Goal: Information Seeking & Learning: Learn about a topic

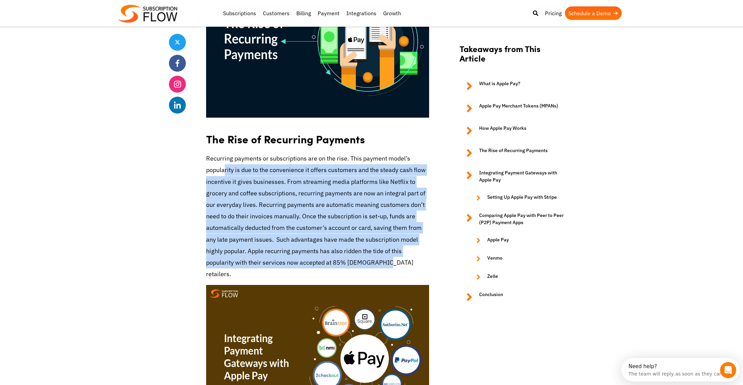
drag, startPoint x: 226, startPoint y: 169, endPoint x: 337, endPoint y: 258, distance: 141.2
click at [336, 259] on p "Recurring payments or subscriptions are on the rise. This payment model’s popul…" at bounding box center [317, 216] width 223 height 127
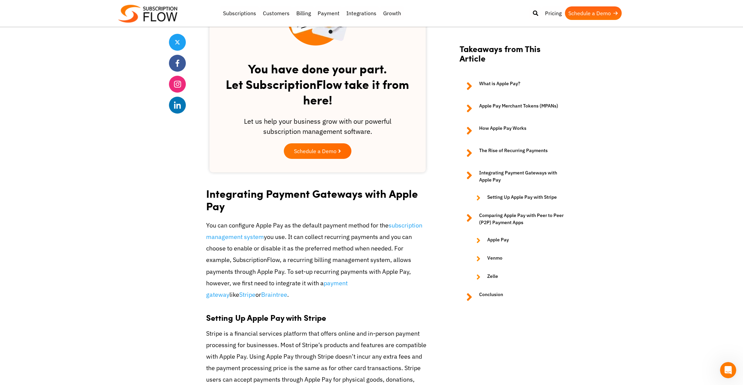
scroll to position [1624, 0]
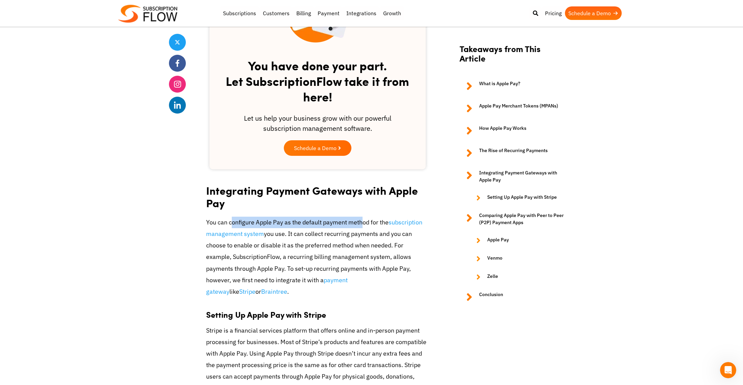
drag, startPoint x: 234, startPoint y: 209, endPoint x: 363, endPoint y: 208, distance: 128.8
click at [363, 217] on p "You can configure Apple Pay as the default payment method for the subscription …" at bounding box center [317, 257] width 223 height 81
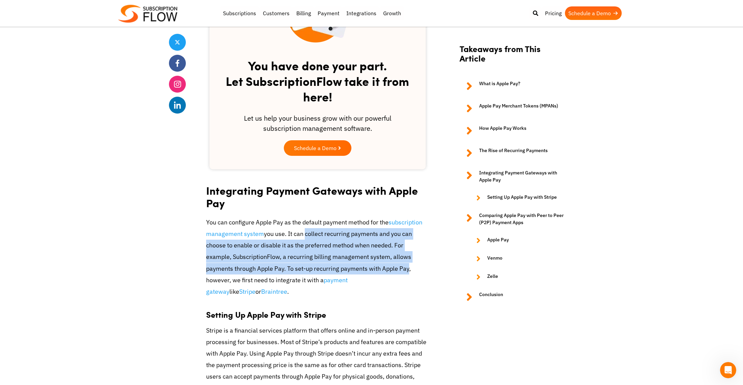
drag, startPoint x: 305, startPoint y: 222, endPoint x: 376, endPoint y: 253, distance: 77.4
click at [376, 253] on p "You can configure Apple Pay as the default payment method for the subscription …" at bounding box center [317, 257] width 223 height 81
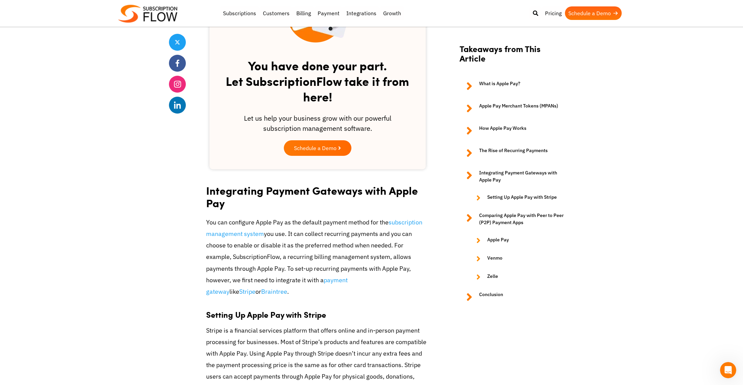
click at [376, 253] on p "You can configure Apple Pay as the default payment method for the subscription …" at bounding box center [317, 257] width 223 height 81
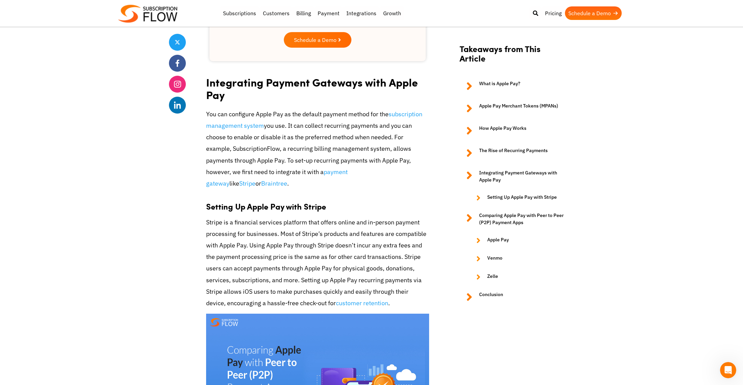
scroll to position [1764, 0]
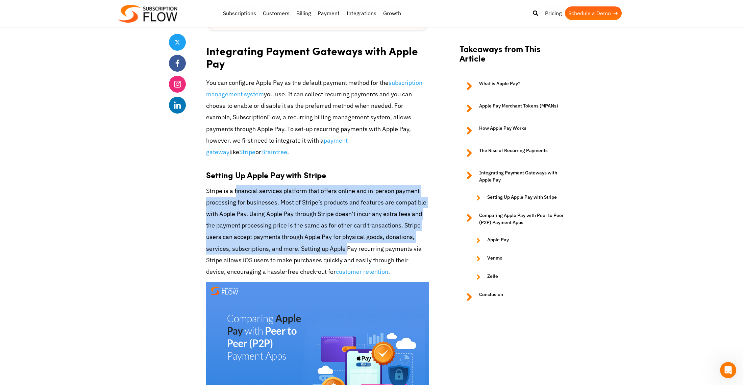
drag, startPoint x: 239, startPoint y: 170, endPoint x: 348, endPoint y: 229, distance: 123.4
click at [348, 229] on p "Stripe is a financial services platform that offers online and in-person paymen…" at bounding box center [317, 231] width 223 height 93
click at [351, 228] on p "Stripe is a financial services platform that offers online and in-person paymen…" at bounding box center [317, 231] width 223 height 93
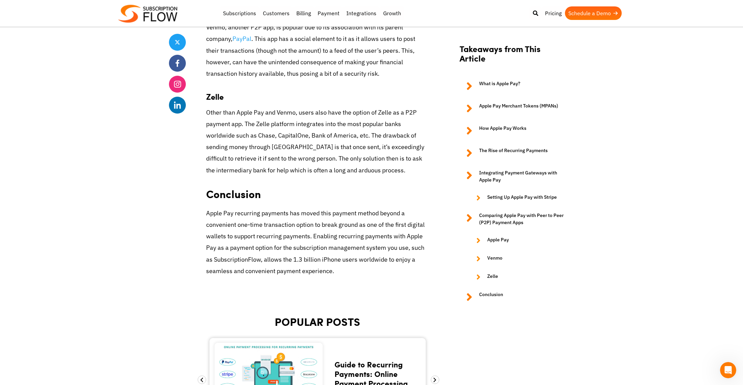
scroll to position [2444, 0]
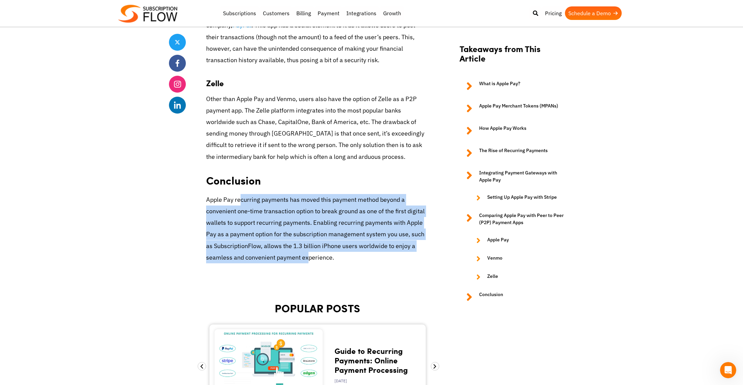
drag, startPoint x: 242, startPoint y: 166, endPoint x: 309, endPoint y: 218, distance: 84.9
click at [309, 218] on p "Apple Pay recurring payments has moved this payment method beyond a convenient …" at bounding box center [317, 228] width 223 height 69
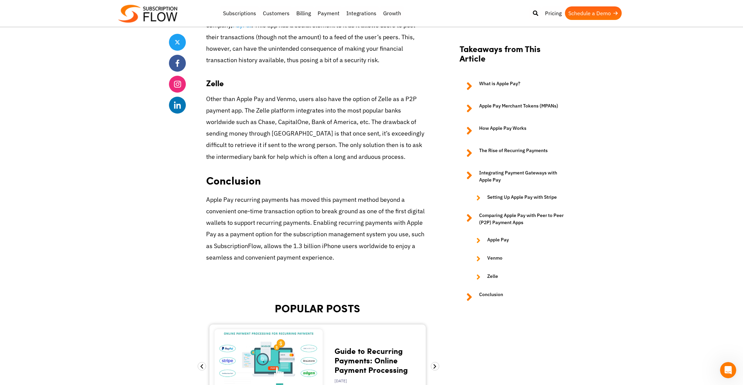
click at [302, 208] on p "Apple Pay recurring payments has moved this payment method beyond a convenient …" at bounding box center [317, 228] width 223 height 69
